Goal: Use online tool/utility: Utilize a website feature to perform a specific function

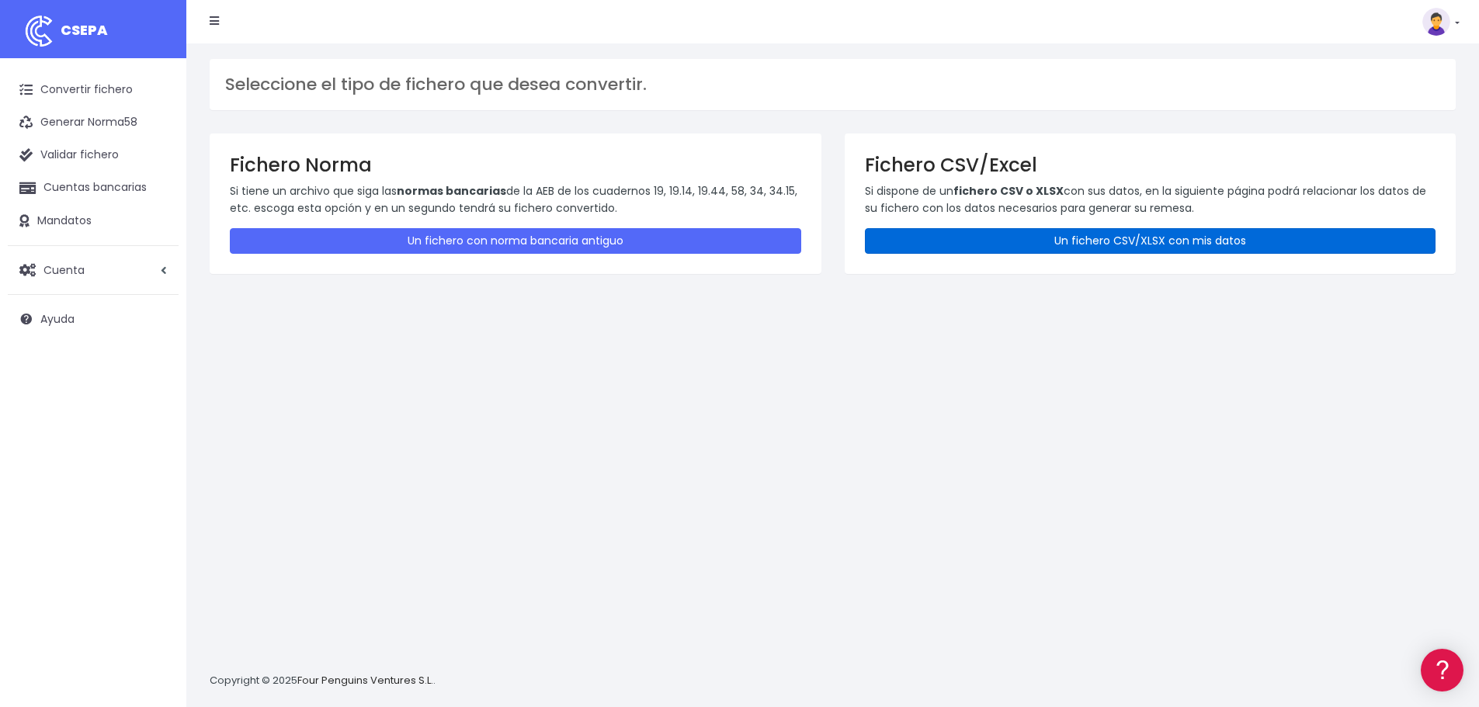
click at [1058, 241] on link "Un fichero CSV/XLSX con mis datos" at bounding box center [1150, 241] width 571 height 26
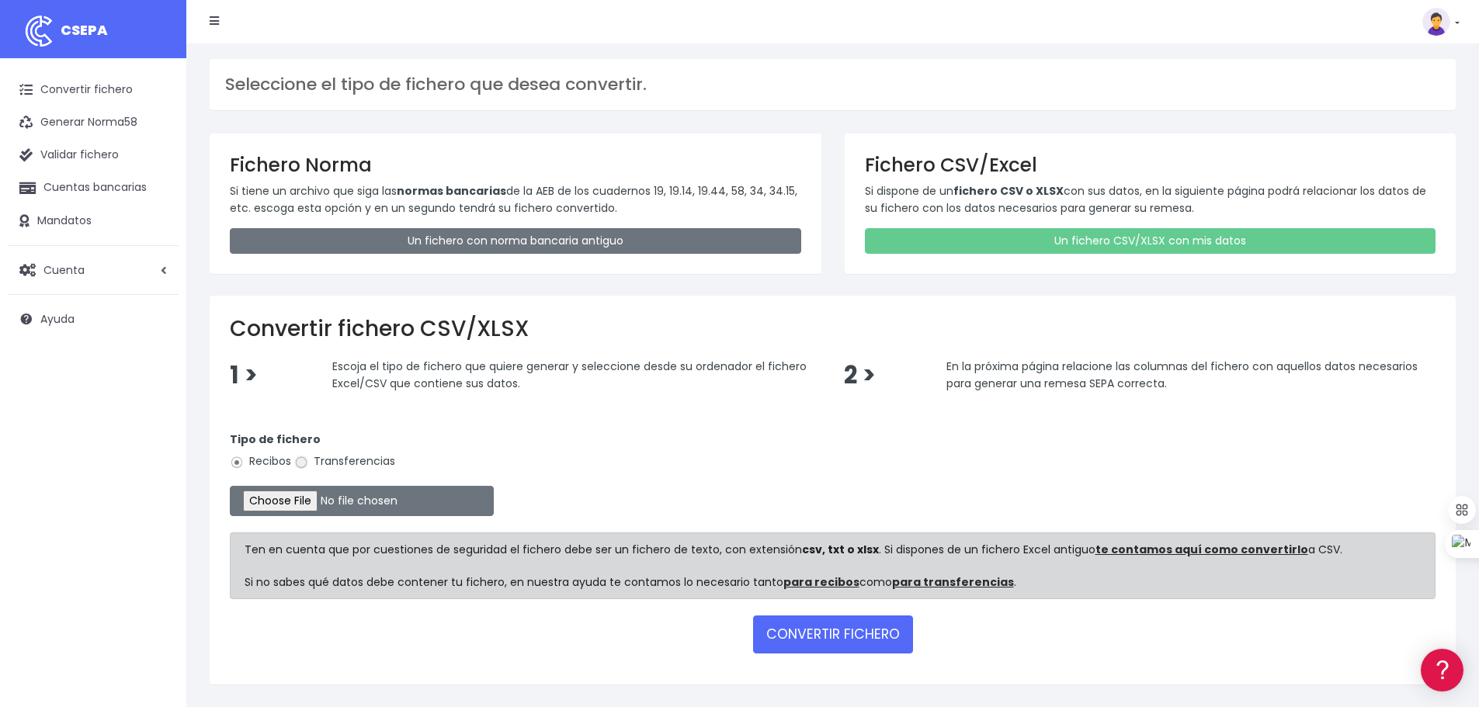
click at [300, 463] on input "Transferencias" at bounding box center [301, 463] width 14 height 14
radio input "true"
click at [302, 505] on input "file" at bounding box center [362, 501] width 264 height 30
type input "C:\fakepath\transferencias-2025-09-30 Saldos Transitorios.csv"
click at [786, 650] on button "CONVERTIR FICHERO" at bounding box center [833, 634] width 160 height 37
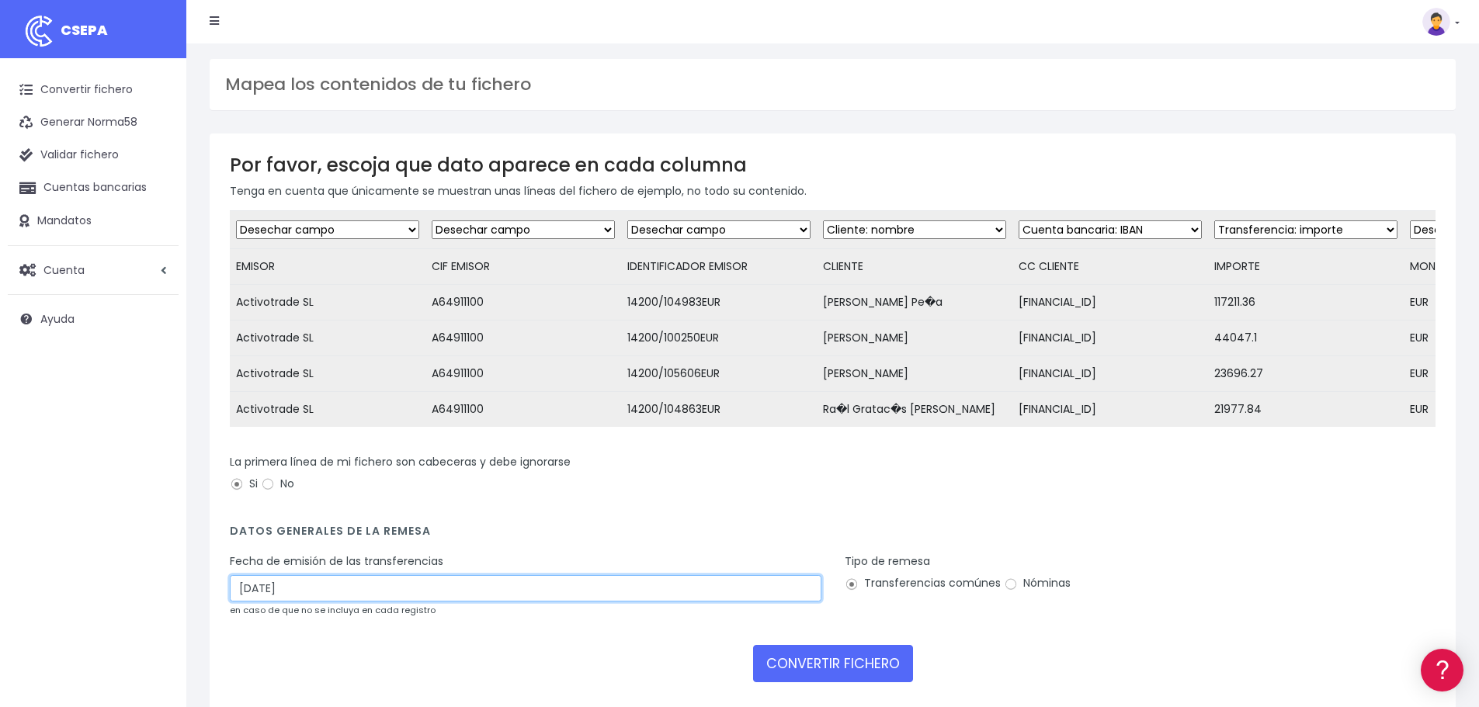
click at [315, 602] on input "02/10/2025" at bounding box center [526, 588] width 592 height 26
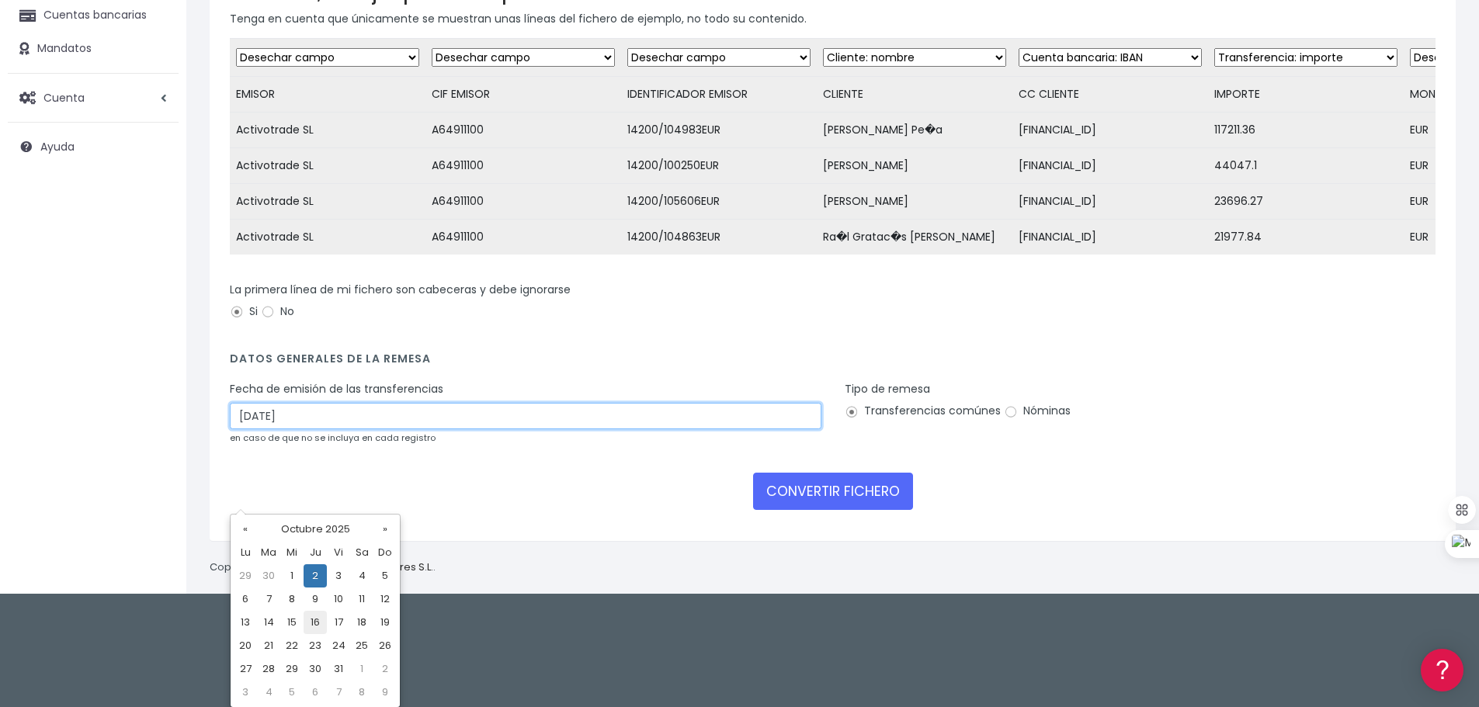
scroll to position [173, 0]
click at [270, 577] on td "30" at bounding box center [268, 575] width 23 height 23
type input "30/09/2025"
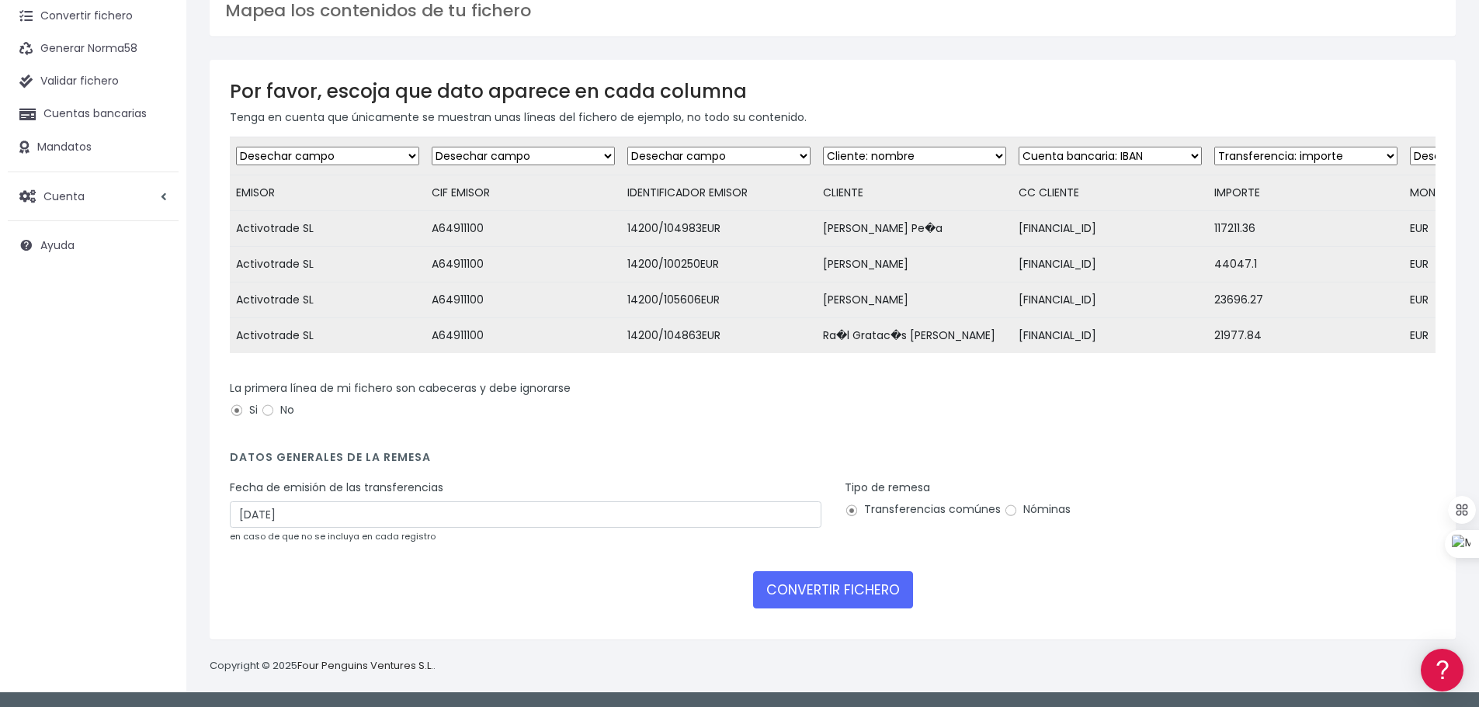
scroll to position [151, 0]
click at [824, 592] on button "CONVERTIR FICHERO" at bounding box center [833, 589] width 160 height 37
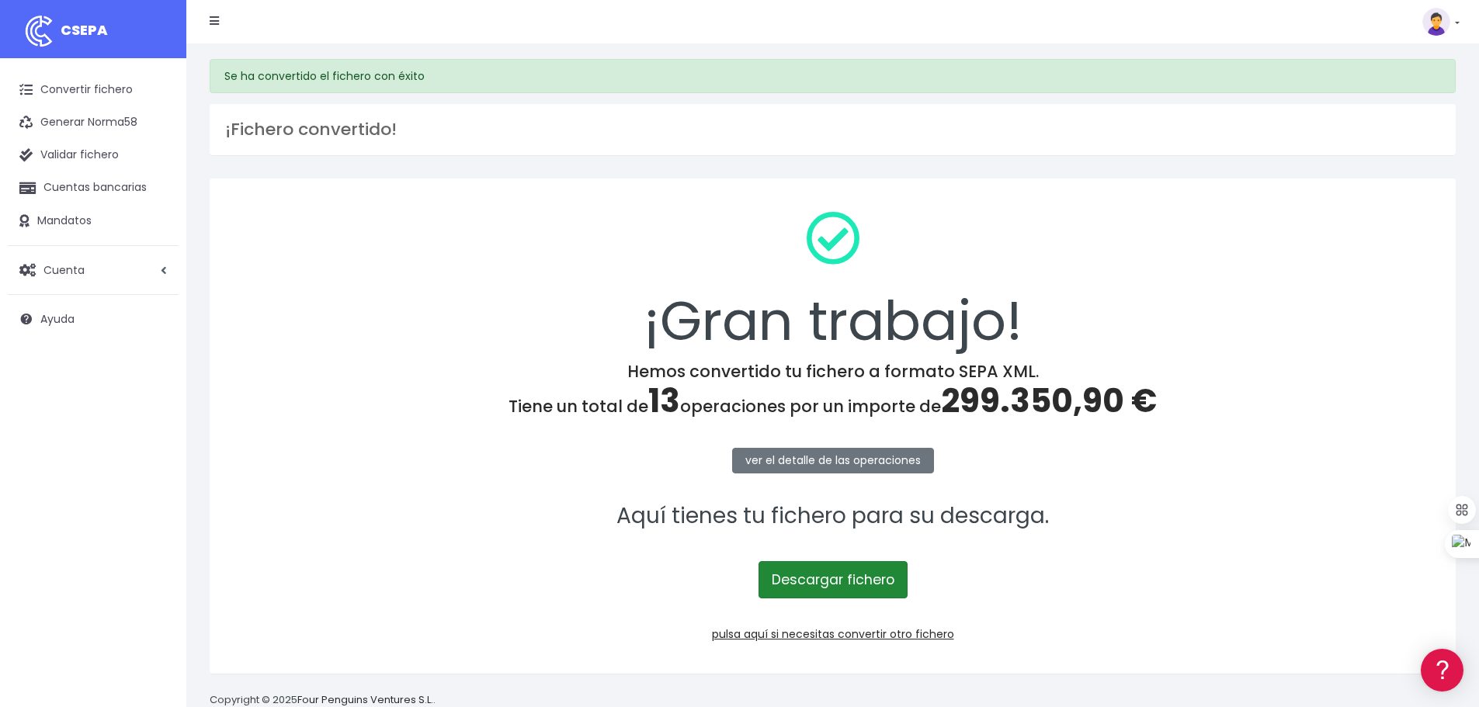
click at [829, 587] on link "Descargar fichero" at bounding box center [832, 579] width 149 height 37
